Goal: Task Accomplishment & Management: Manage account settings

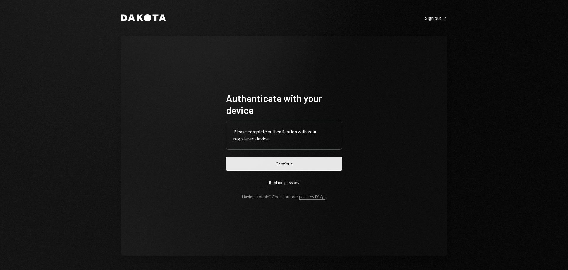
click at [266, 160] on button "Continue" at bounding box center [284, 164] width 116 height 14
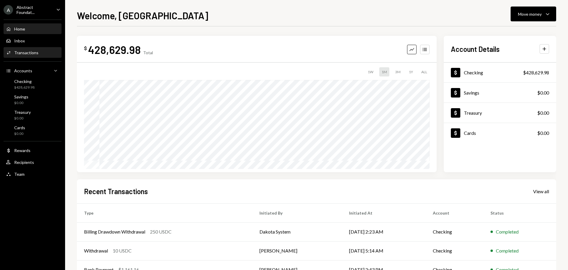
click at [42, 51] on div "Activities Transactions" at bounding box center [32, 52] width 53 height 5
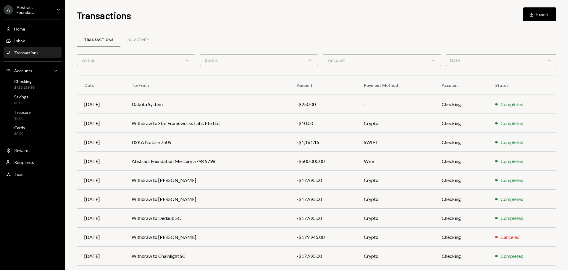
click at [387, 58] on div "Account Chevron Down" at bounding box center [382, 60] width 118 height 12
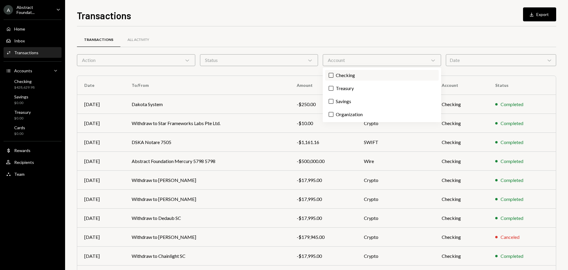
click at [347, 71] on label "Checking" at bounding box center [382, 75] width 114 height 11
click at [334, 73] on button "Checking" at bounding box center [331, 75] width 5 height 5
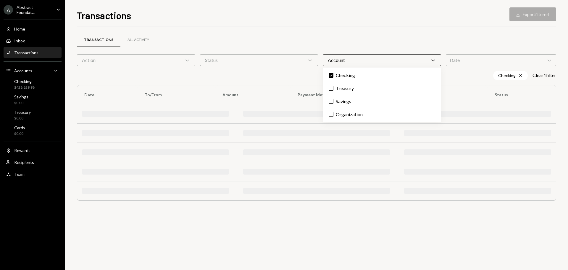
click at [302, 62] on div "Status Chevron Down" at bounding box center [259, 60] width 118 height 12
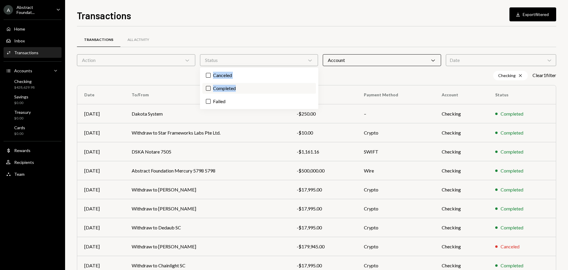
drag, startPoint x: 286, startPoint y: 77, endPoint x: 276, endPoint y: 92, distance: 17.9
click at [276, 92] on div "Canceled Completed Failed" at bounding box center [259, 87] width 118 height 41
click at [277, 91] on label "Completed" at bounding box center [259, 88] width 114 height 11
click at [211, 91] on button "Completed" at bounding box center [208, 88] width 5 height 5
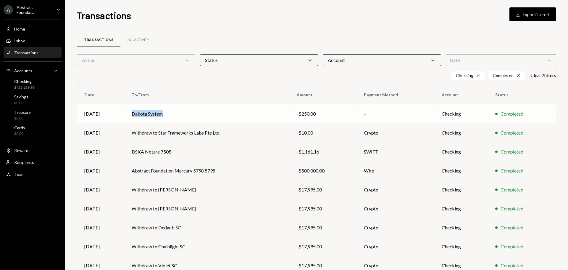
copy td "Dakota System"
drag, startPoint x: 128, startPoint y: 113, endPoint x: 183, endPoint y: 117, distance: 54.9
click at [183, 117] on td "Dakota System" at bounding box center [207, 113] width 165 height 19
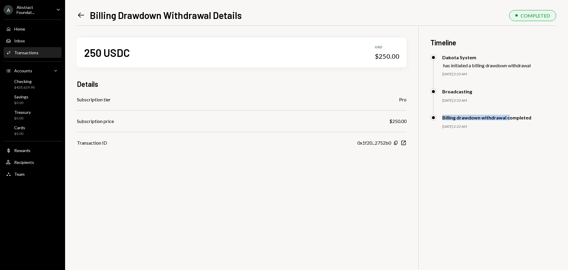
copy div "Billing drawdown withdrawal c"
drag, startPoint x: 440, startPoint y: 118, endPoint x: 473, endPoint y: 154, distance: 49.0
click at [475, 153] on div "250 USDC USD $250.00 Details Subscription tier Pro Subscription price $250.00 T…" at bounding box center [317, 161] width 480 height 270
click at [79, 15] on icon at bounding box center [81, 15] width 6 height 5
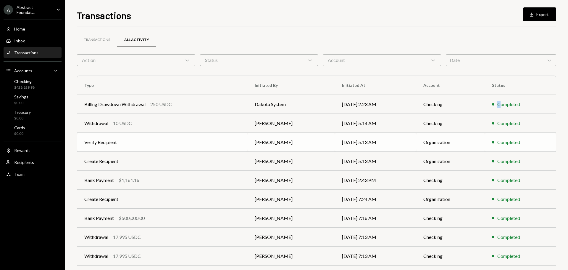
drag, startPoint x: 504, startPoint y: 106, endPoint x: 437, endPoint y: 139, distance: 74.7
click at [457, 131] on tbody "Billing Drawdown Withdrawal 250 USDC Dakota System [DATE] 2:23 AM Checking Comp…" at bounding box center [316, 189] width 479 height 189
drag, startPoint x: 396, startPoint y: 153, endPoint x: 308, endPoint y: 171, distance: 89.6
click at [368, 161] on tbody "Billing Drawdown Withdrawal 250 USDC Dakota System [DATE] 2:23 AM Checking Comp…" at bounding box center [316, 189] width 479 height 189
click at [309, 171] on td "[PERSON_NAME]" at bounding box center [291, 180] width 87 height 19
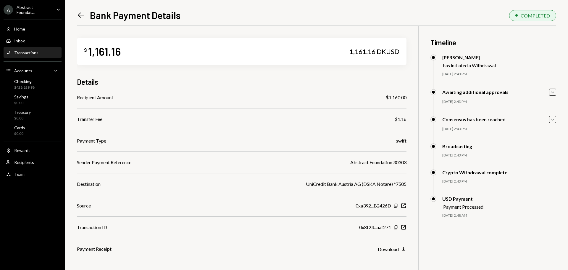
click at [16, 50] on div "Transactions" at bounding box center [26, 52] width 24 height 5
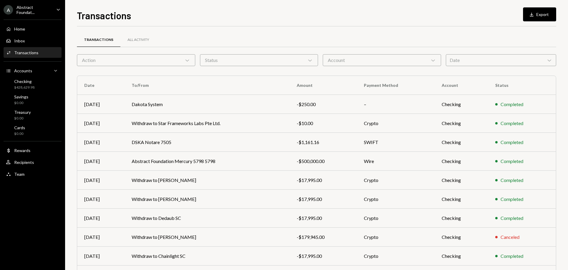
click at [491, 64] on div "Date Chevron Down" at bounding box center [501, 60] width 110 height 12
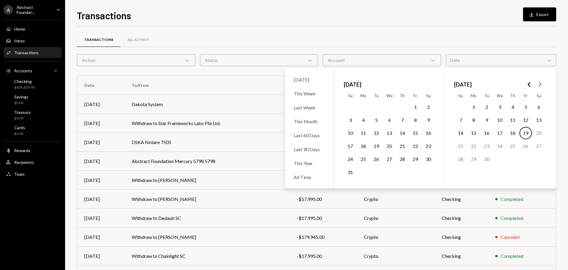
drag, startPoint x: 472, startPoint y: 108, endPoint x: 503, endPoint y: 120, distance: 33.3
click at [472, 108] on button "1" at bounding box center [474, 107] width 12 height 12
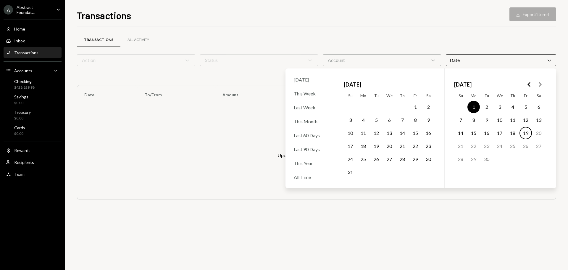
click at [530, 136] on button "19" at bounding box center [526, 133] width 12 height 12
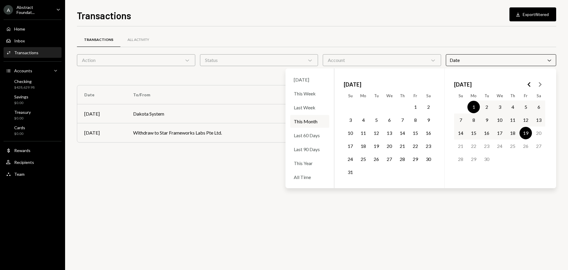
click at [512, 30] on div "Transactions All Activity Action Chevron Down Status Chevron Down Account Chevr…" at bounding box center [317, 90] width 480 height 128
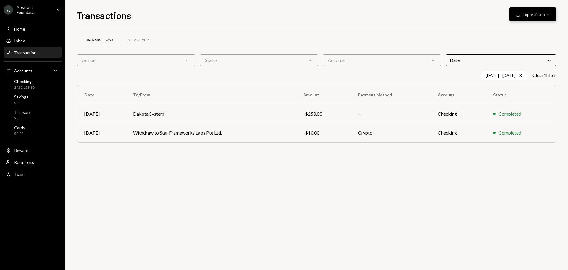
click at [524, 17] on button "Download Export filtered" at bounding box center [533, 14] width 47 height 14
